Goal: Navigation & Orientation: Find specific page/section

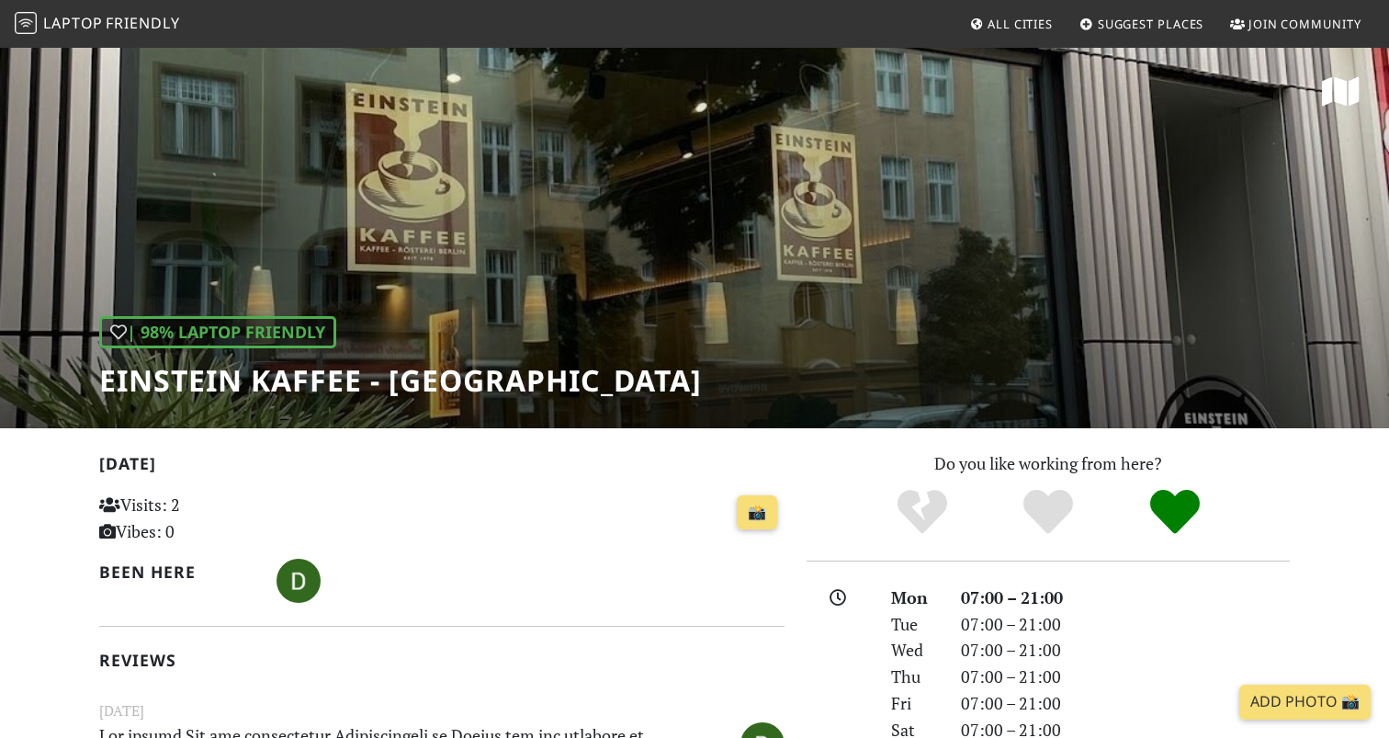
click at [855, 214] on div "| 98% Laptop Friendly Einstein Kaffee - [GEOGRAPHIC_DATA]" at bounding box center [694, 237] width 1389 height 382
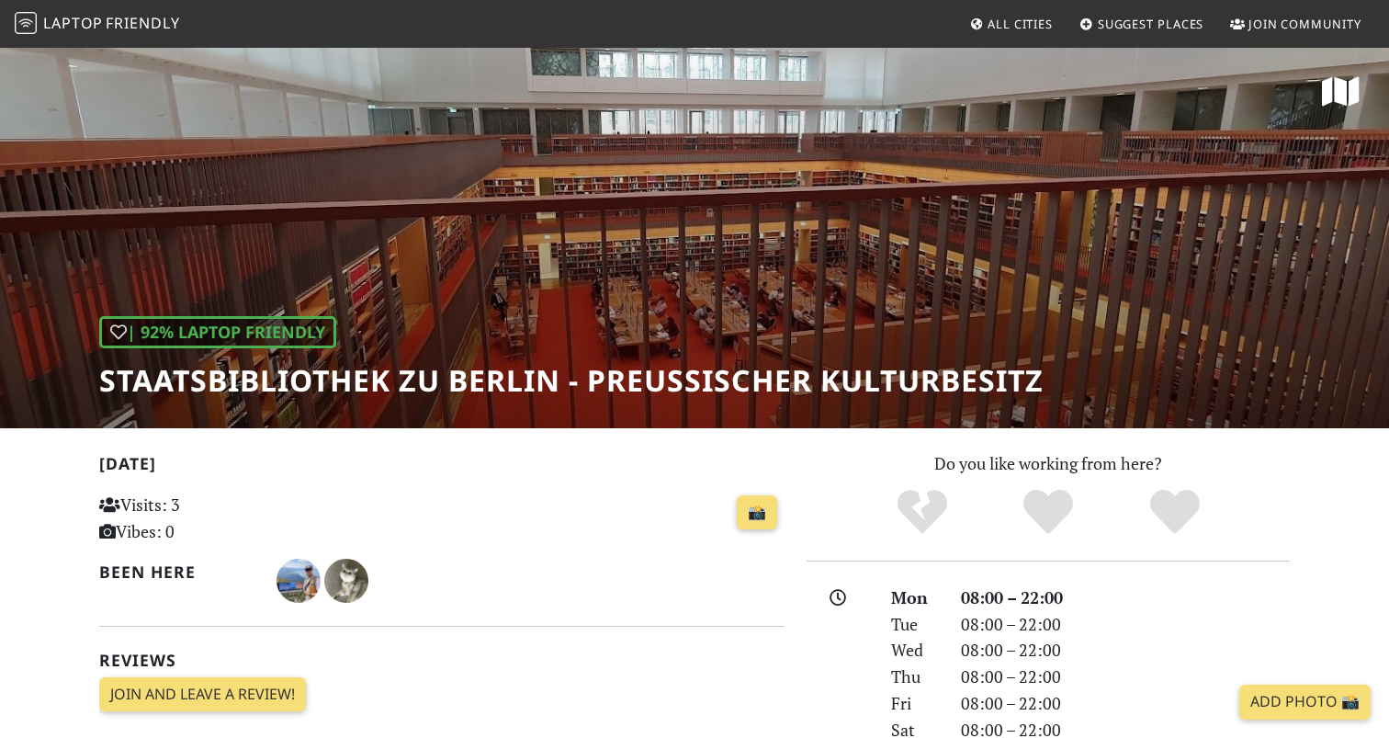
click at [708, 248] on div "| 92% Laptop Friendly Staatsbibliothek zu Berlin - Preußischer Kulturbesitz" at bounding box center [694, 237] width 1389 height 382
click at [708, 247] on div "| 92% Laptop Friendly Staatsbibliothek zu Berlin - Preußischer Kulturbesitz" at bounding box center [694, 237] width 1389 height 382
click at [570, 311] on div "| 92% Laptop Friendly Staatsbibliothek zu Berlin - Preußischer Kulturbesitz" at bounding box center [694, 237] width 1389 height 382
click at [531, 390] on h1 "Staatsbibliothek zu Berlin - Preußischer Kulturbesitz" at bounding box center [571, 380] width 945 height 35
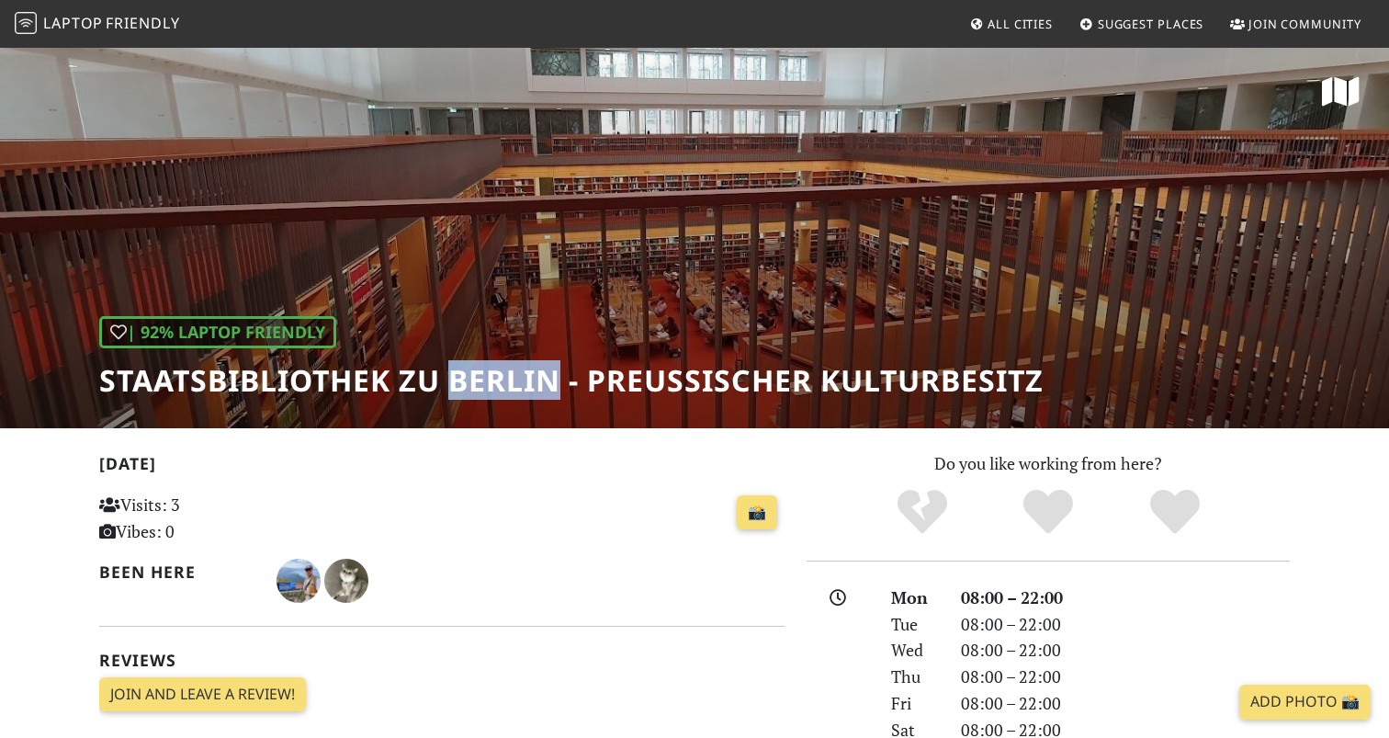
click at [531, 388] on h1 "Staatsbibliothek zu Berlin - Preußischer Kulturbesitz" at bounding box center [571, 380] width 945 height 35
